Goal: Navigation & Orientation: Find specific page/section

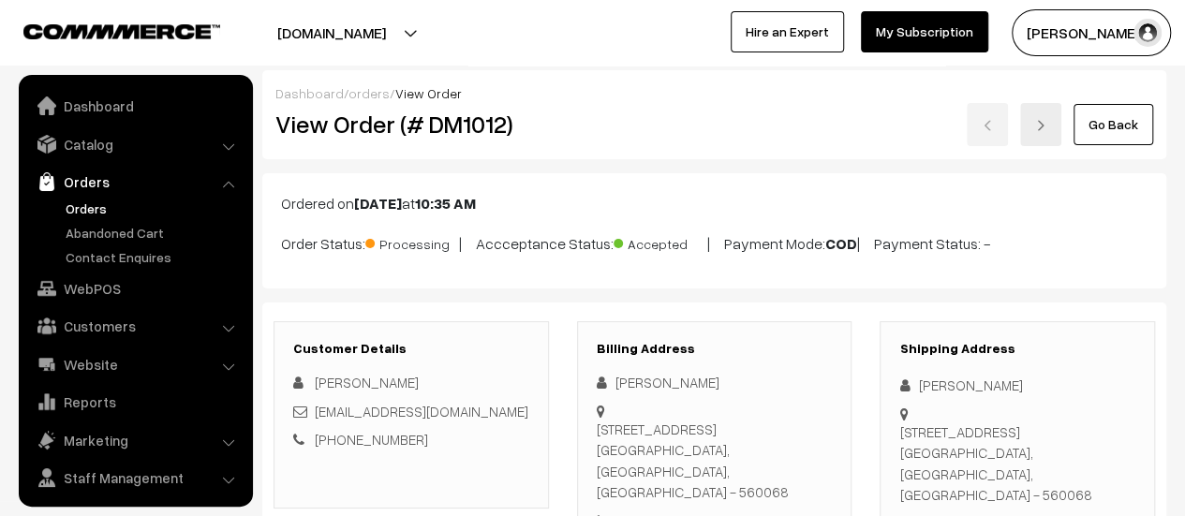
scroll to position [43, 0]
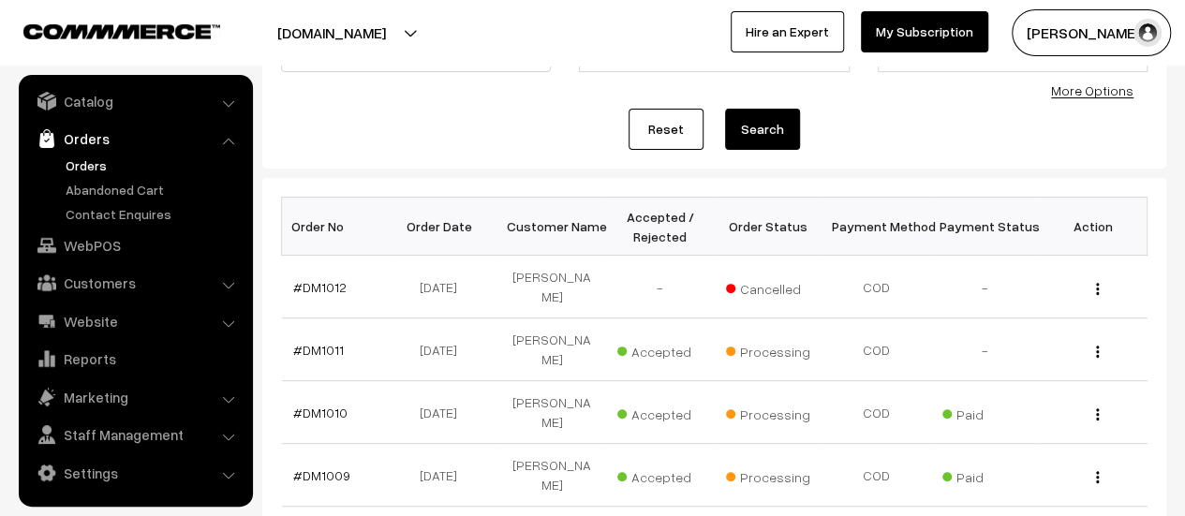
scroll to position [184, 0]
click at [134, 186] on link "Abandoned Cart" at bounding box center [154, 190] width 186 height 20
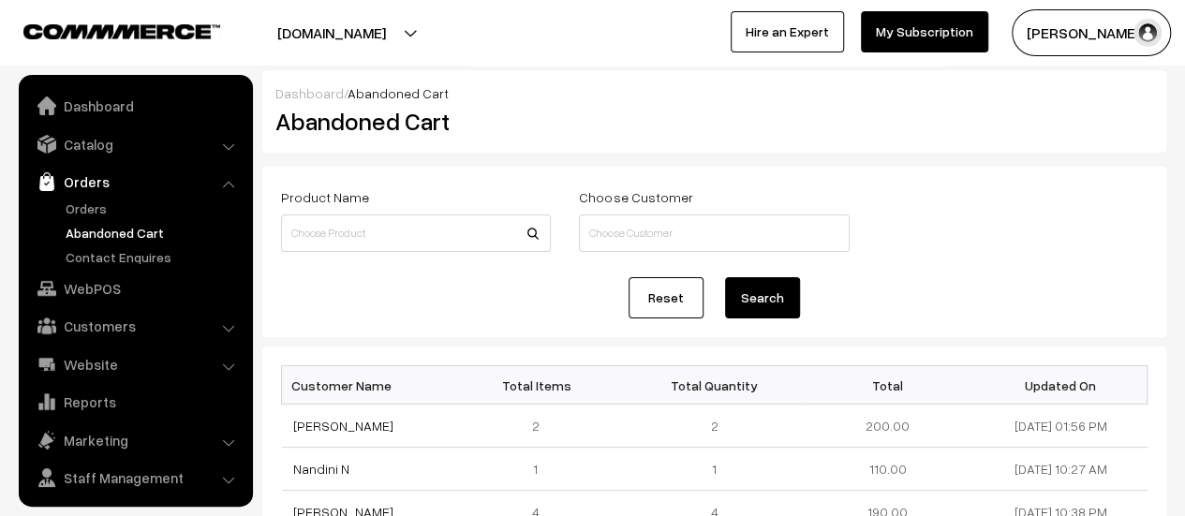
scroll to position [43, 0]
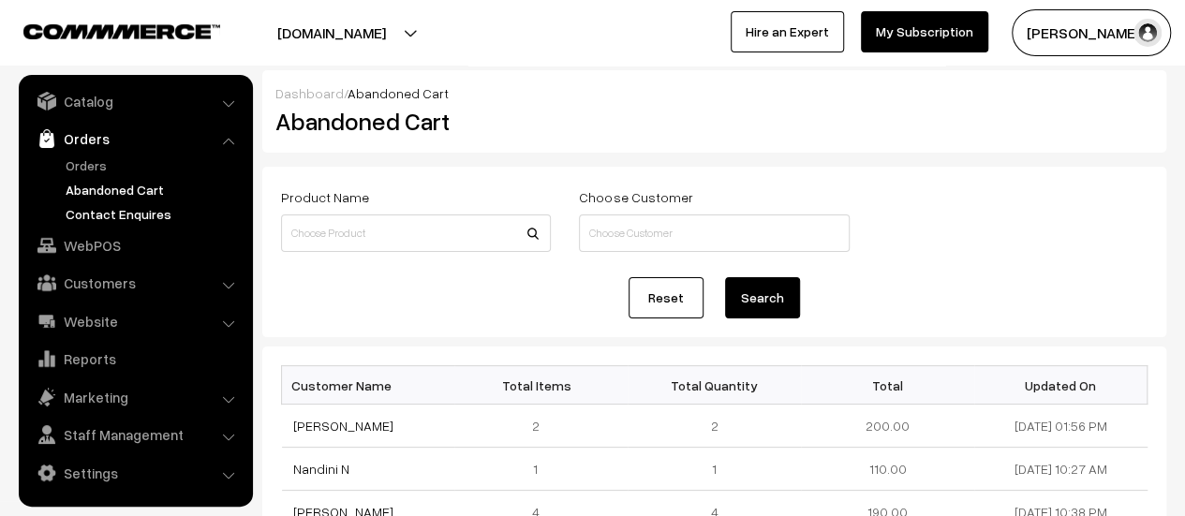
click at [128, 205] on link "Contact Enquires" at bounding box center [154, 214] width 186 height 20
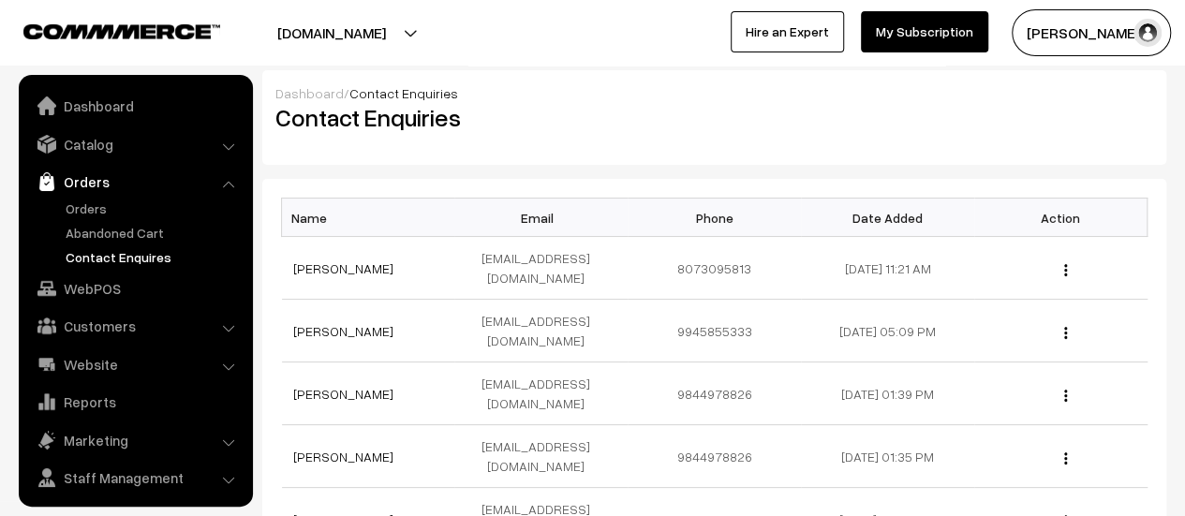
scroll to position [43, 0]
